Goal: Navigation & Orientation: Find specific page/section

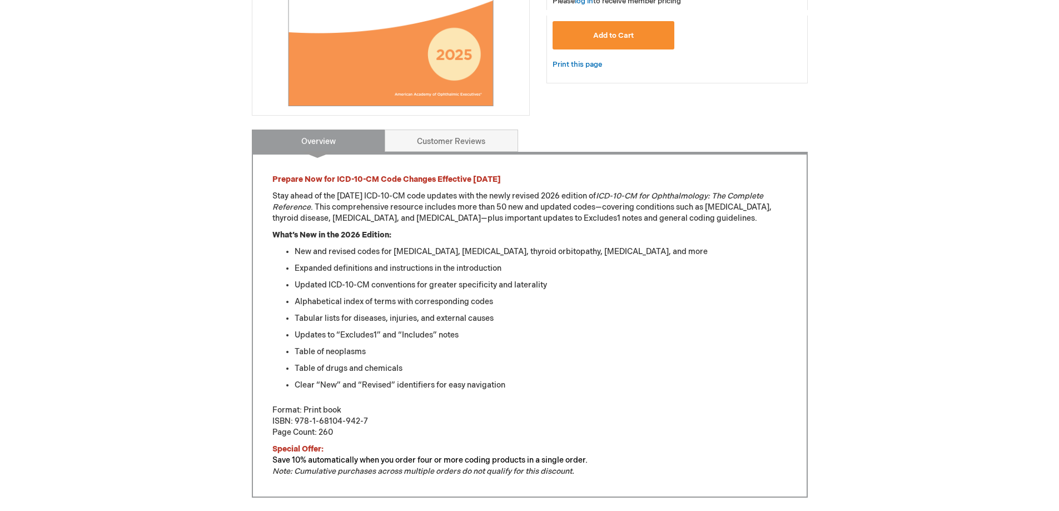
scroll to position [334, 0]
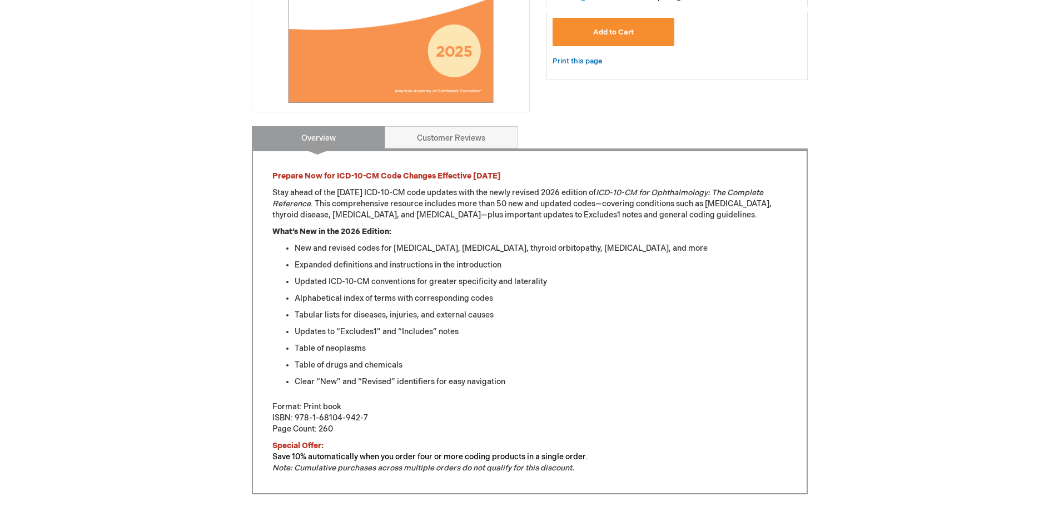
click at [587, 284] on li "Updated ICD-10-CM conventions for greater specificity and laterality" at bounding box center [541, 281] width 493 height 11
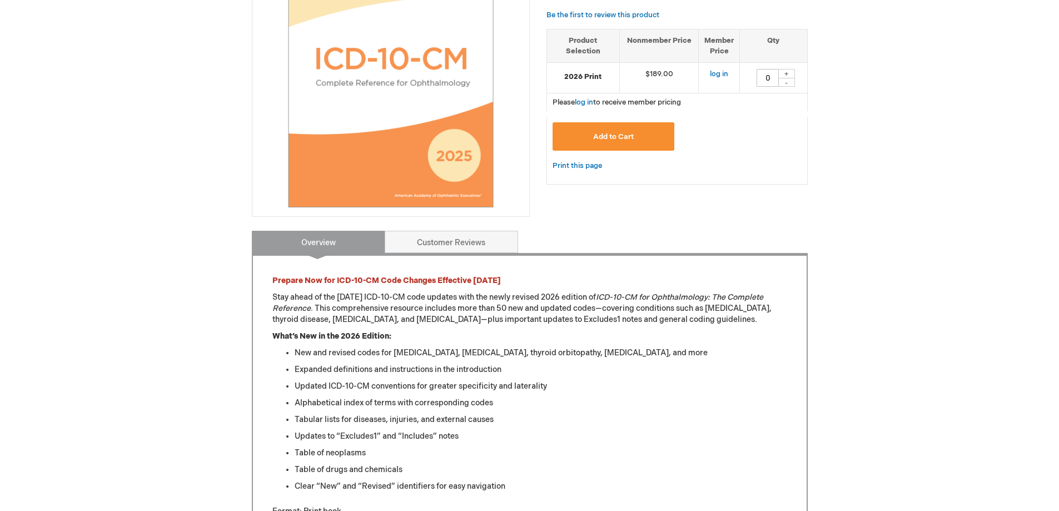
scroll to position [222, 0]
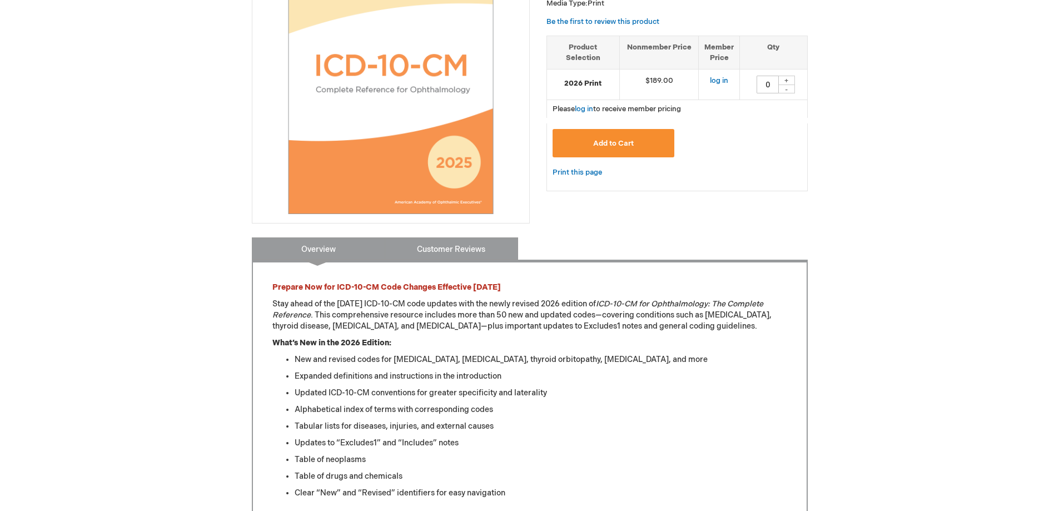
click at [471, 250] on link "Customer Reviews" at bounding box center [451, 248] width 133 height 22
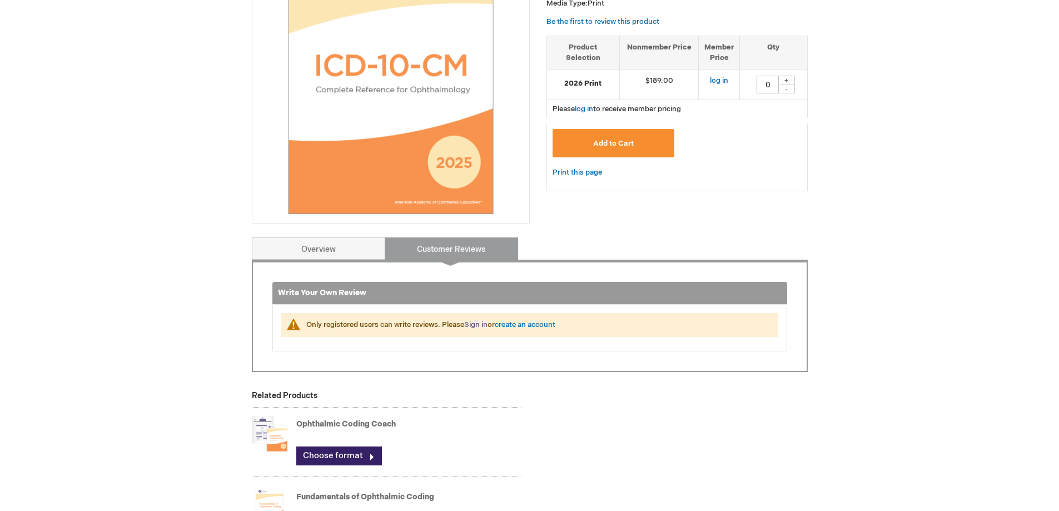
click at [475, 324] on link "Sign in" at bounding box center [475, 324] width 23 height 9
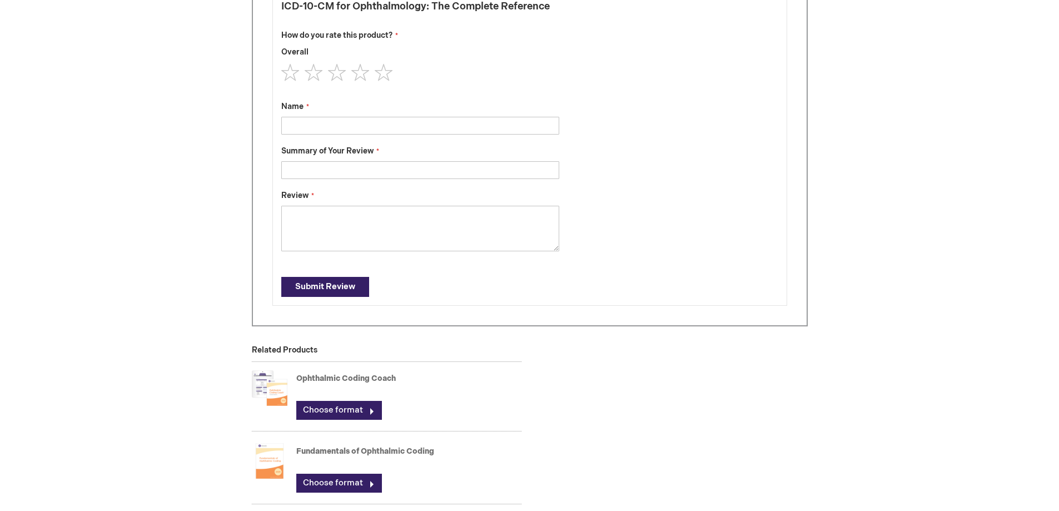
type input "Mukesh"
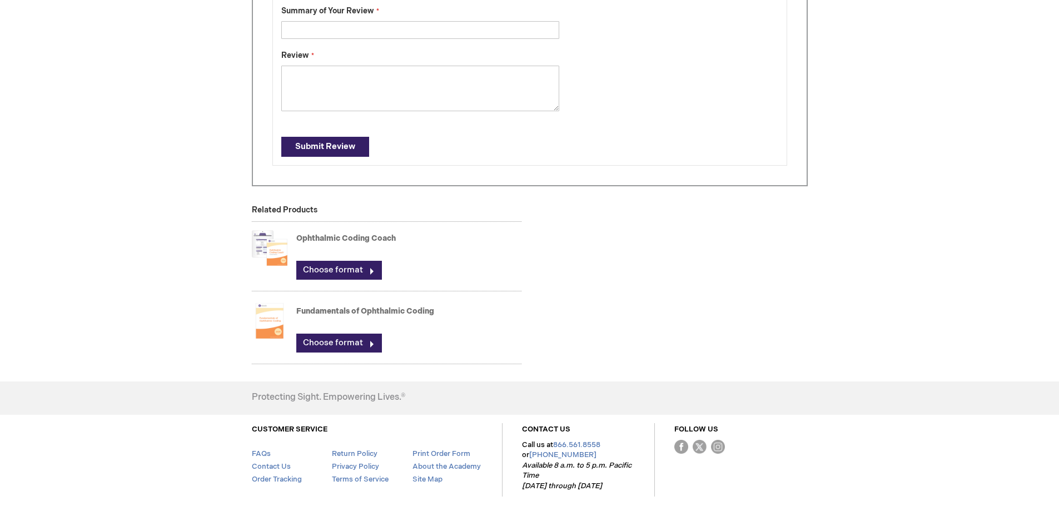
scroll to position [702, 0]
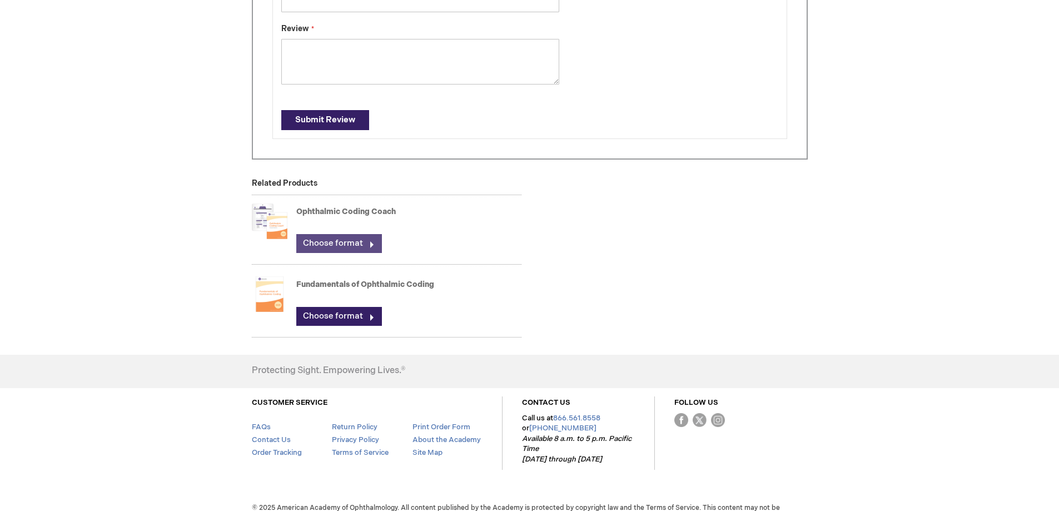
click at [334, 239] on link "Choose format" at bounding box center [339, 243] width 86 height 19
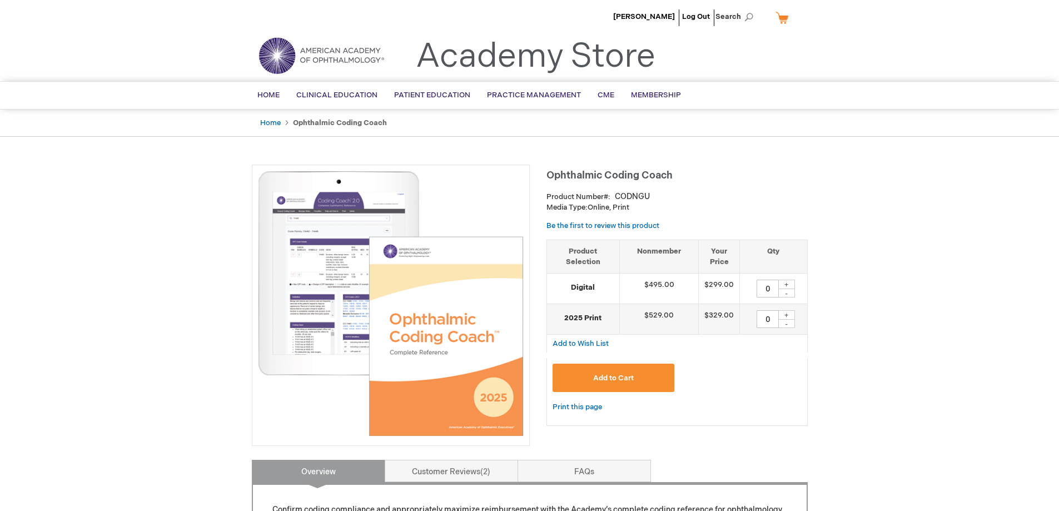
click at [335, 259] on img at bounding box center [391, 304] width 266 height 266
click at [430, 301] on img at bounding box center [391, 304] width 266 height 266
click at [353, 272] on img at bounding box center [391, 304] width 266 height 266
click at [349, 249] on img at bounding box center [391, 304] width 266 height 266
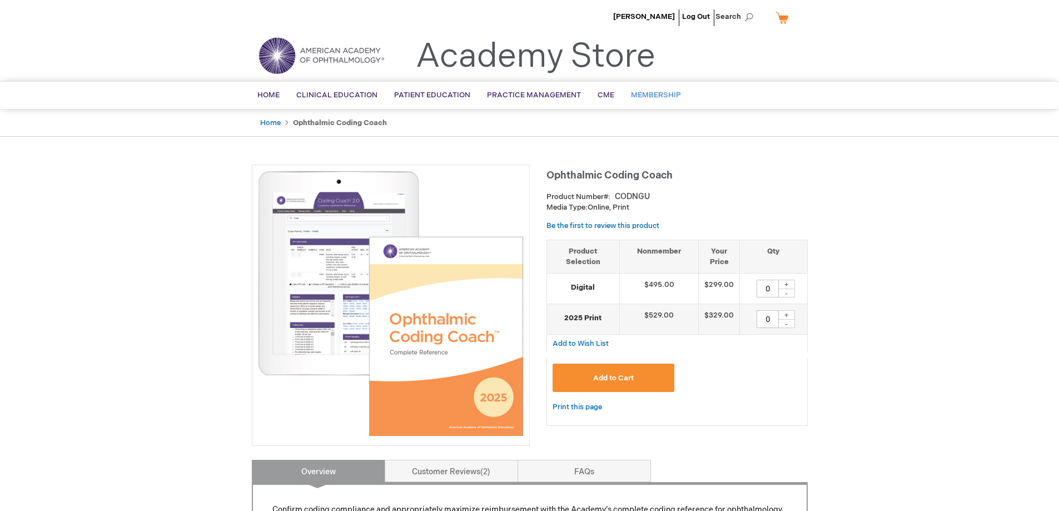
click at [649, 94] on span "Membership" at bounding box center [656, 95] width 50 height 9
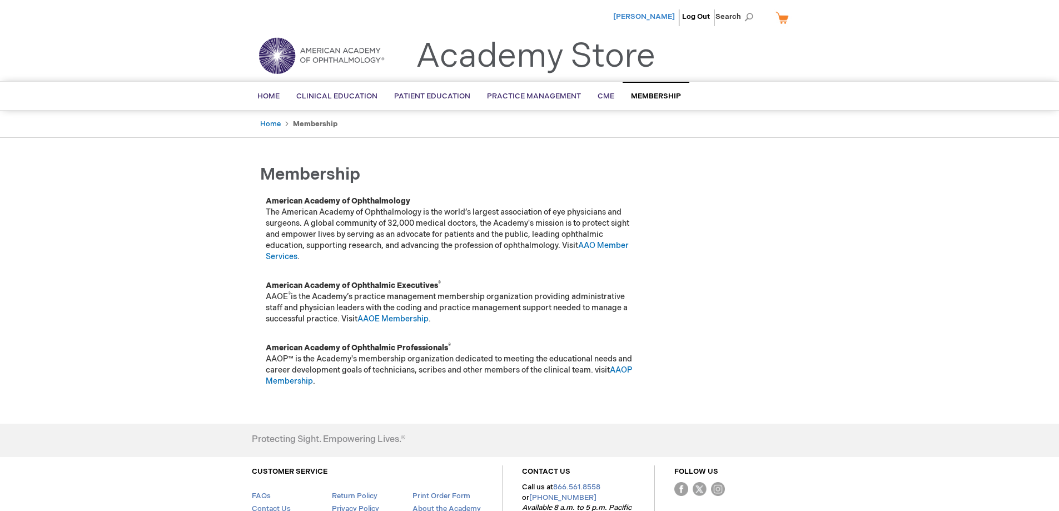
click at [650, 18] on span "Mukesh Aggarwal" at bounding box center [644, 16] width 62 height 9
